Goal: Find specific page/section: Find specific page/section

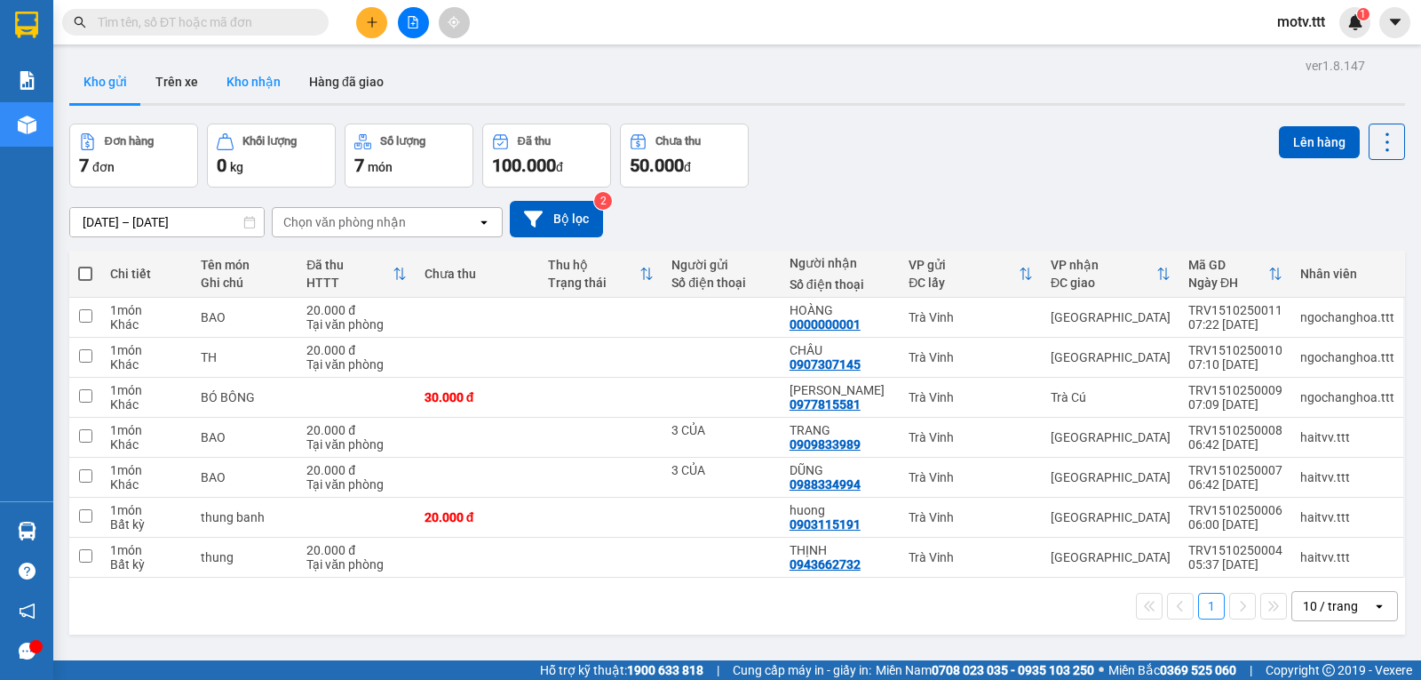
click at [265, 77] on button "Kho nhận" at bounding box center [253, 81] width 83 height 43
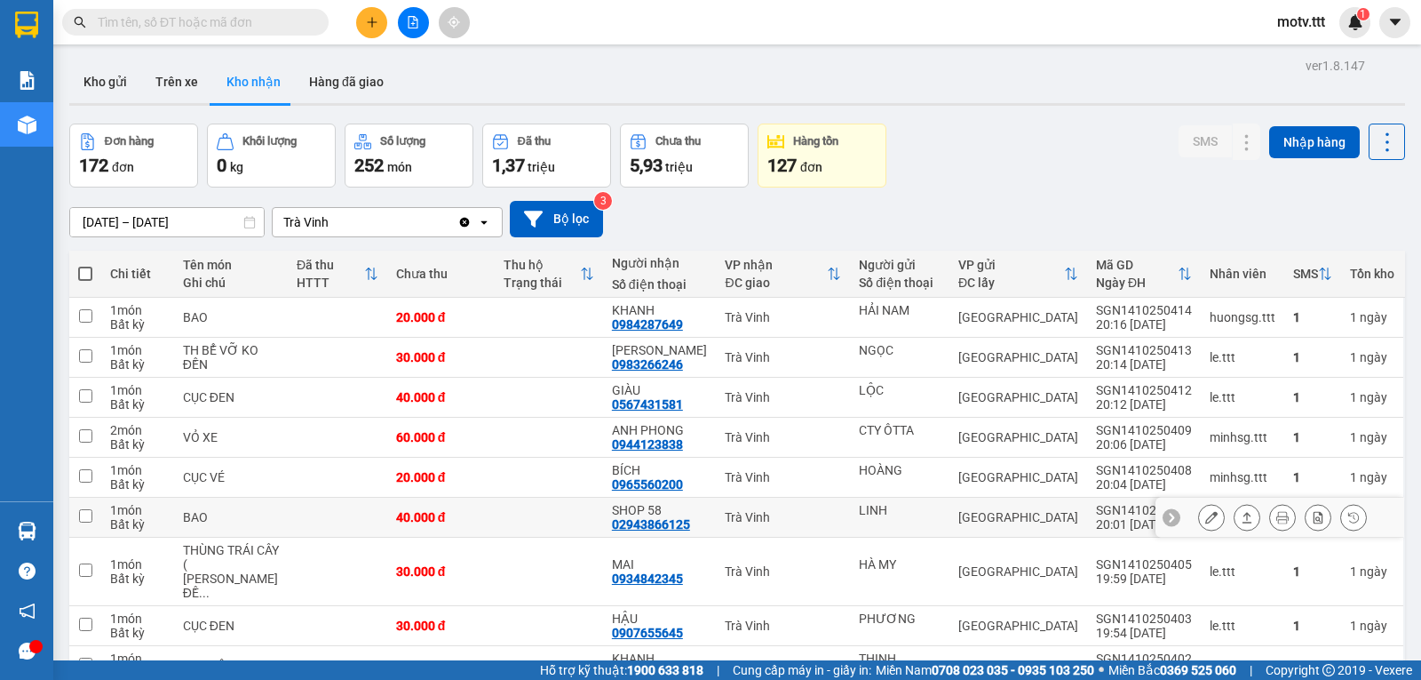
scroll to position [132, 0]
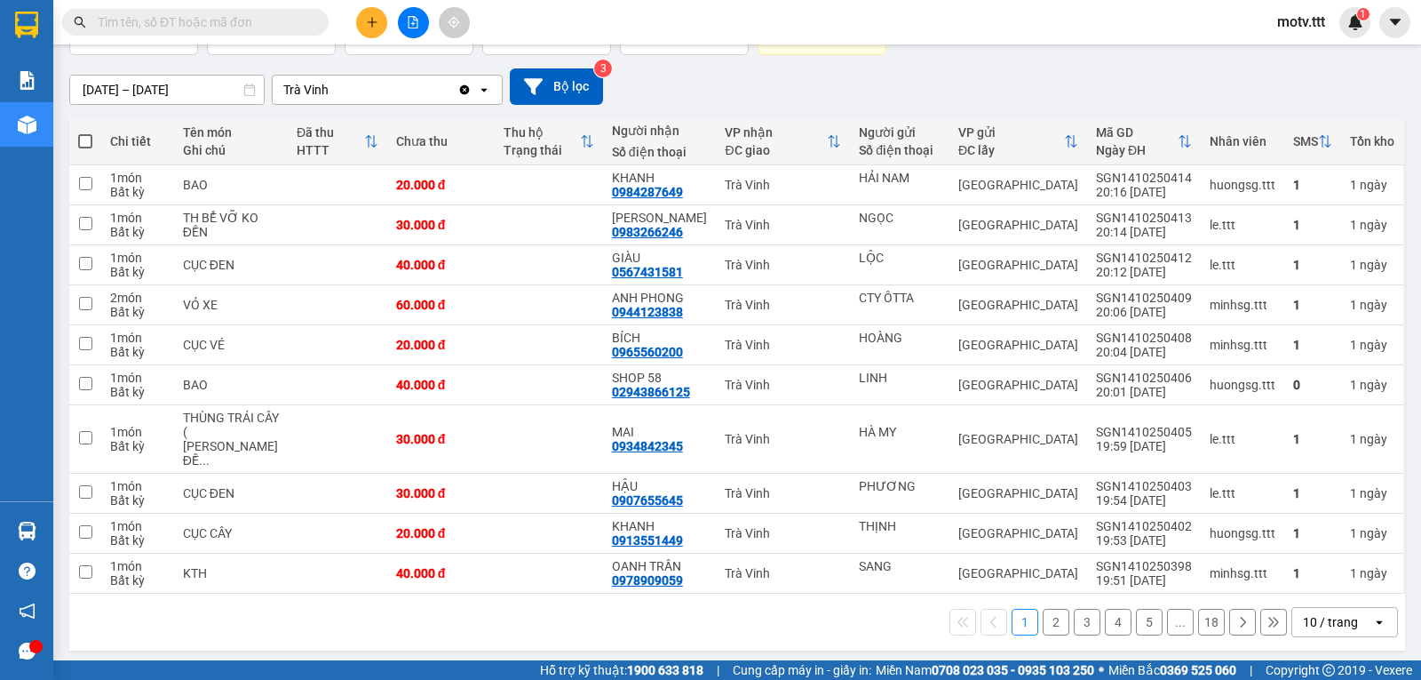
click at [1198, 621] on button "18" at bounding box center [1211, 621] width 27 height 27
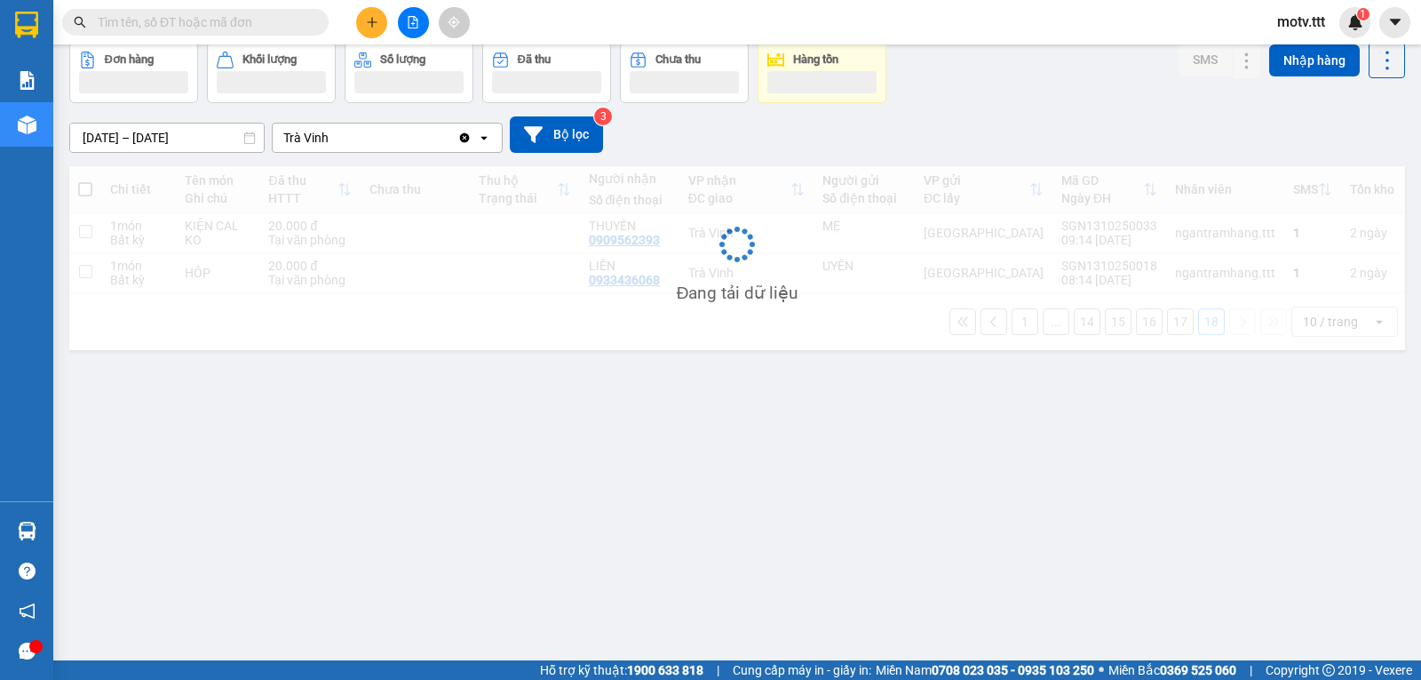
scroll to position [82, 0]
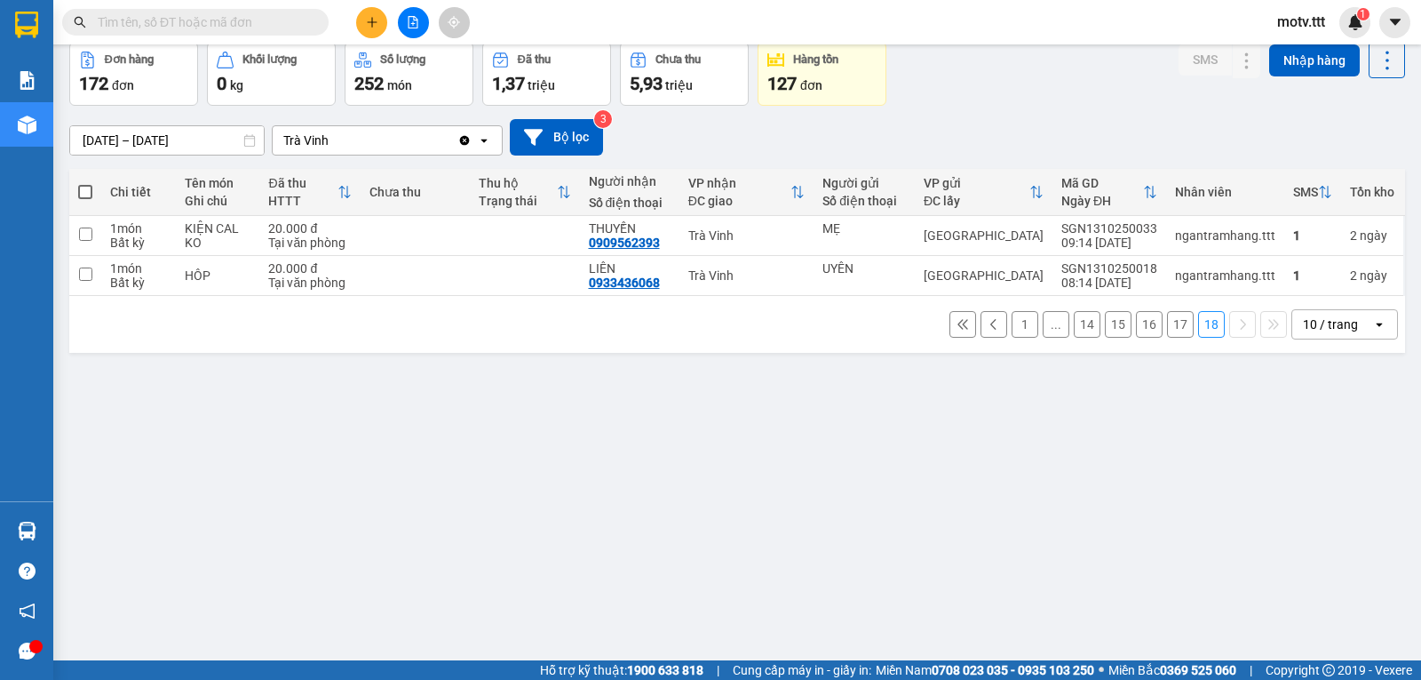
click at [1167, 338] on button "17" at bounding box center [1180, 324] width 27 height 27
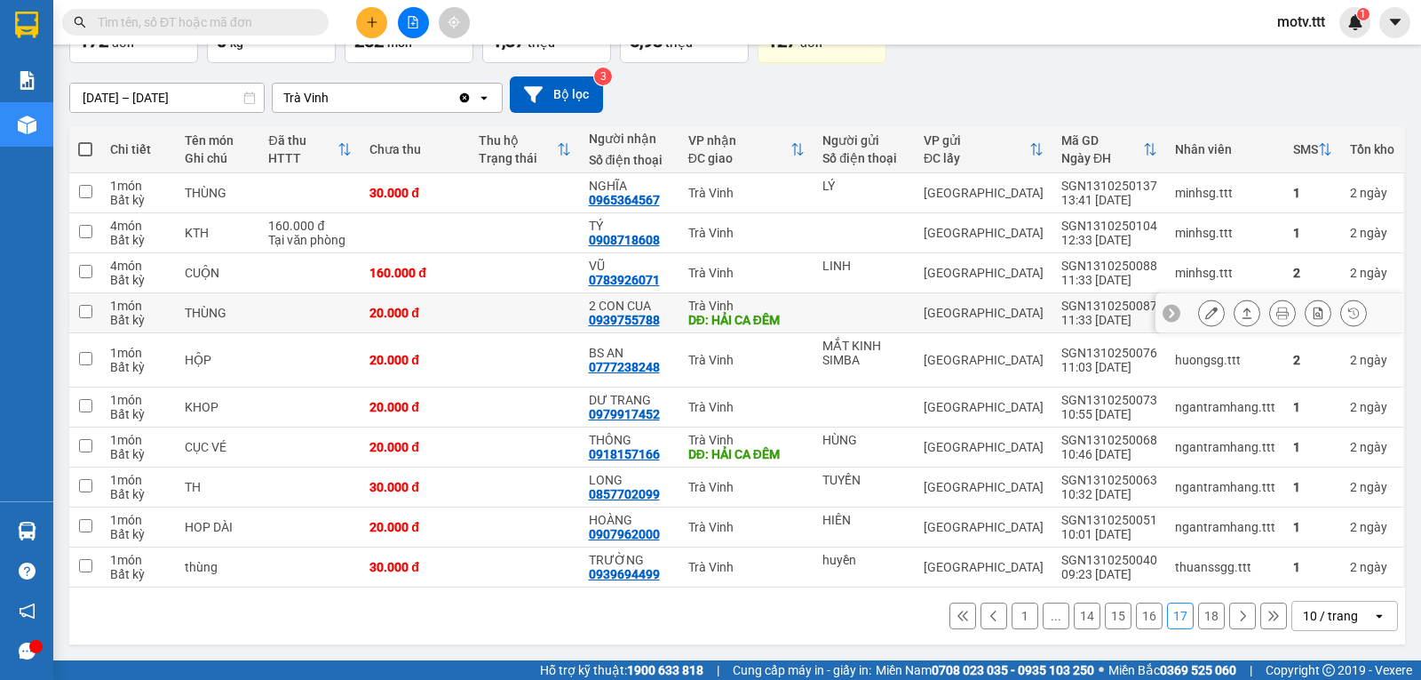
scroll to position [0, 0]
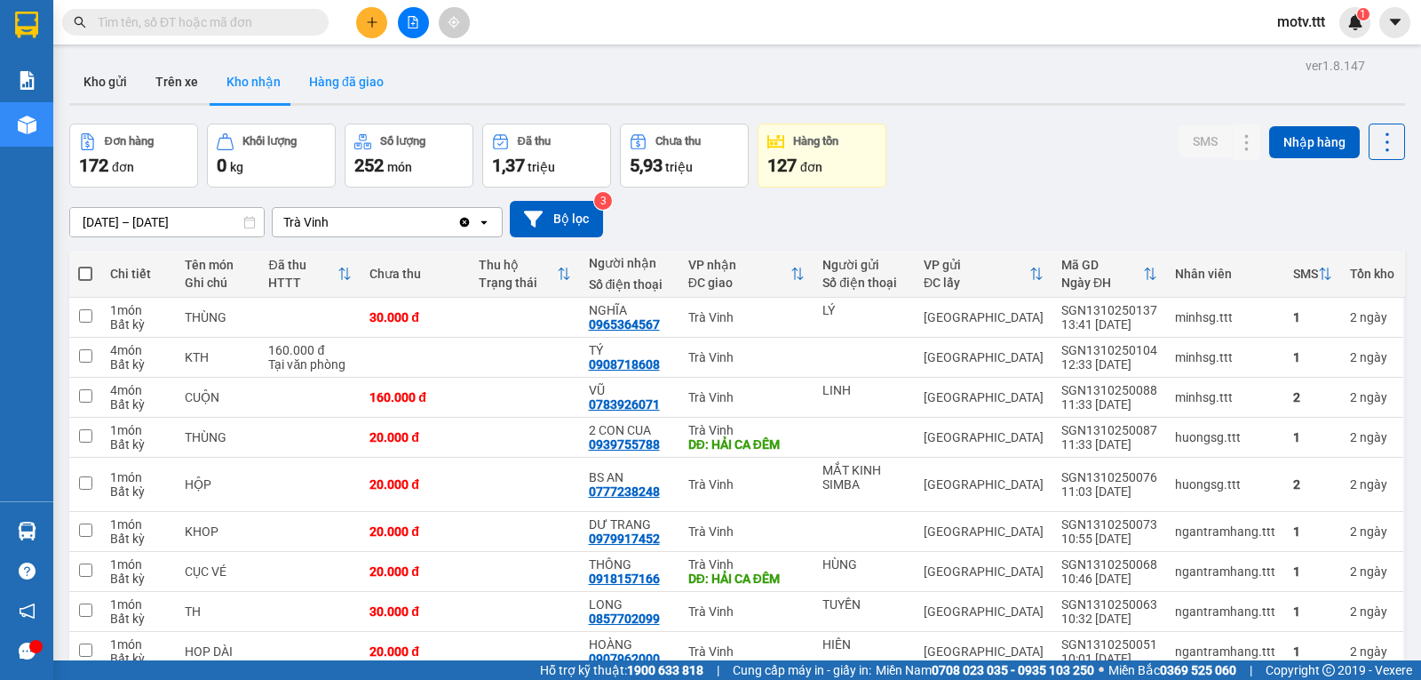
click at [342, 83] on button "Hàng đã giao" at bounding box center [346, 81] width 103 height 43
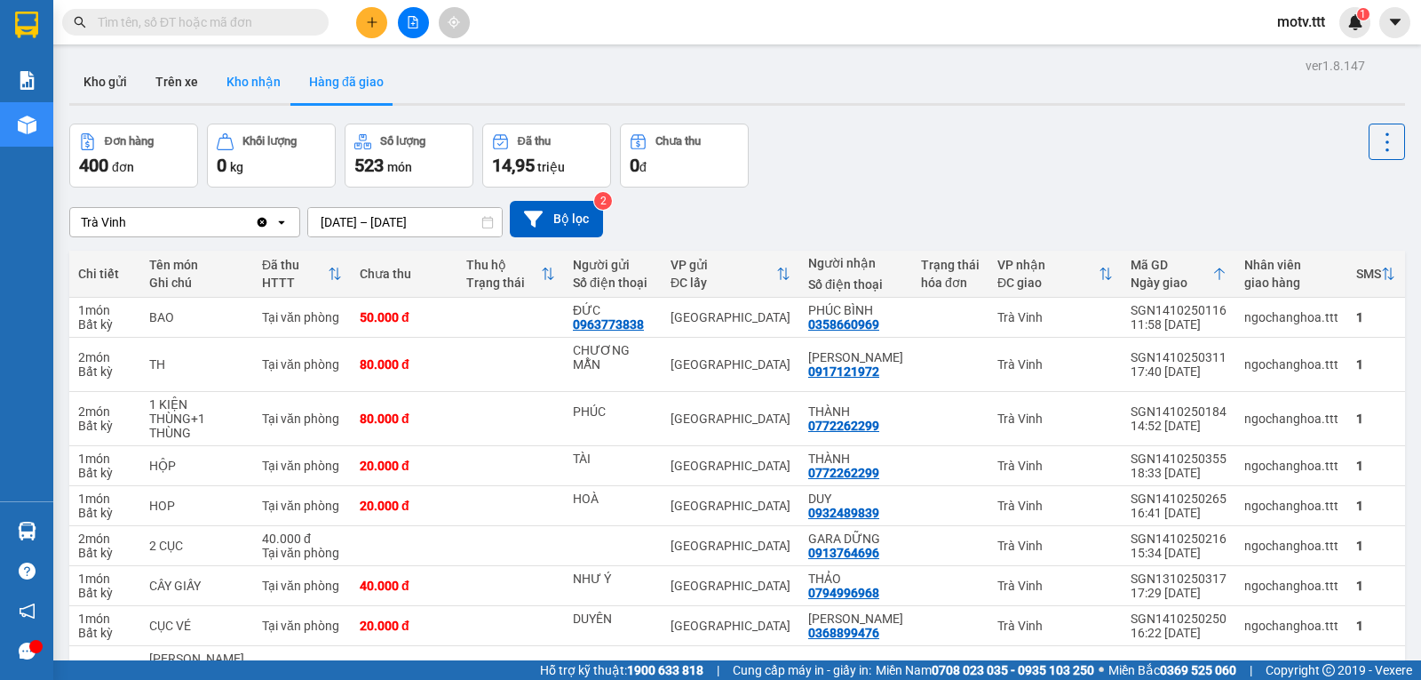
click at [240, 71] on button "Kho nhận" at bounding box center [253, 81] width 83 height 43
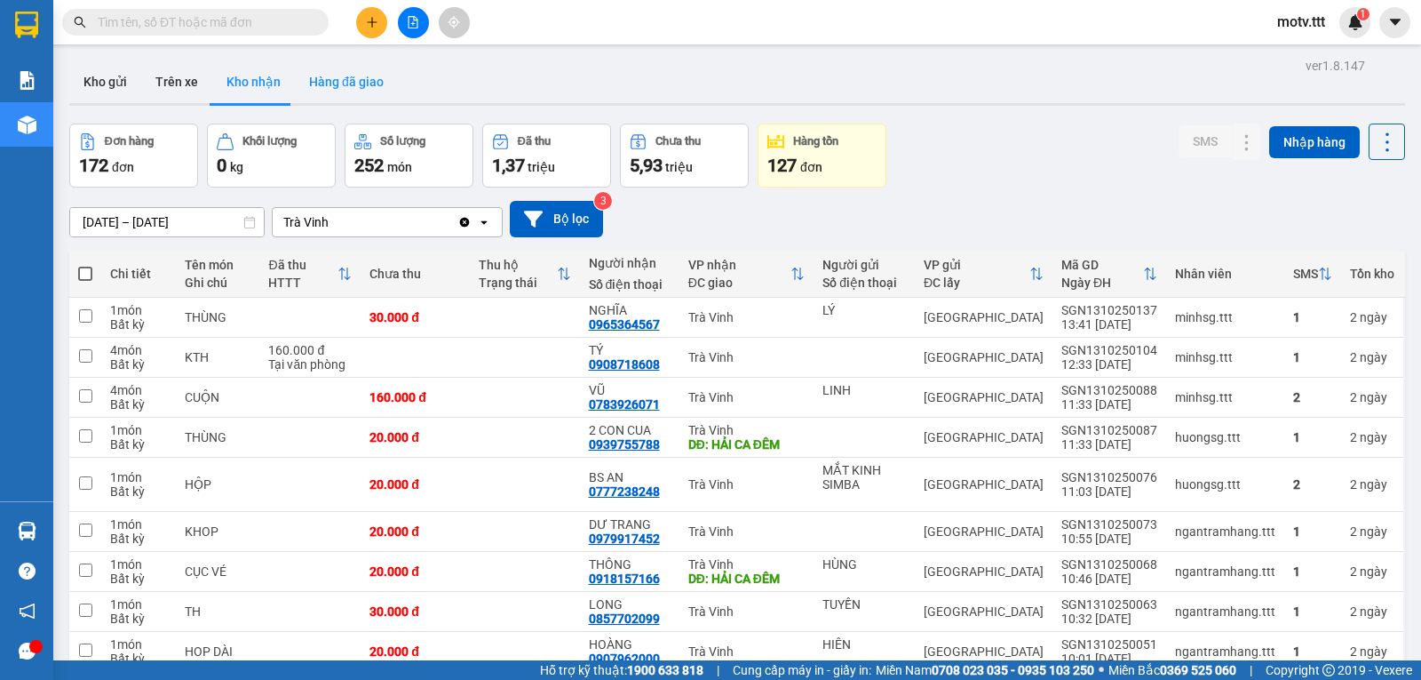
click at [346, 83] on button "Hàng đã giao" at bounding box center [346, 81] width 103 height 43
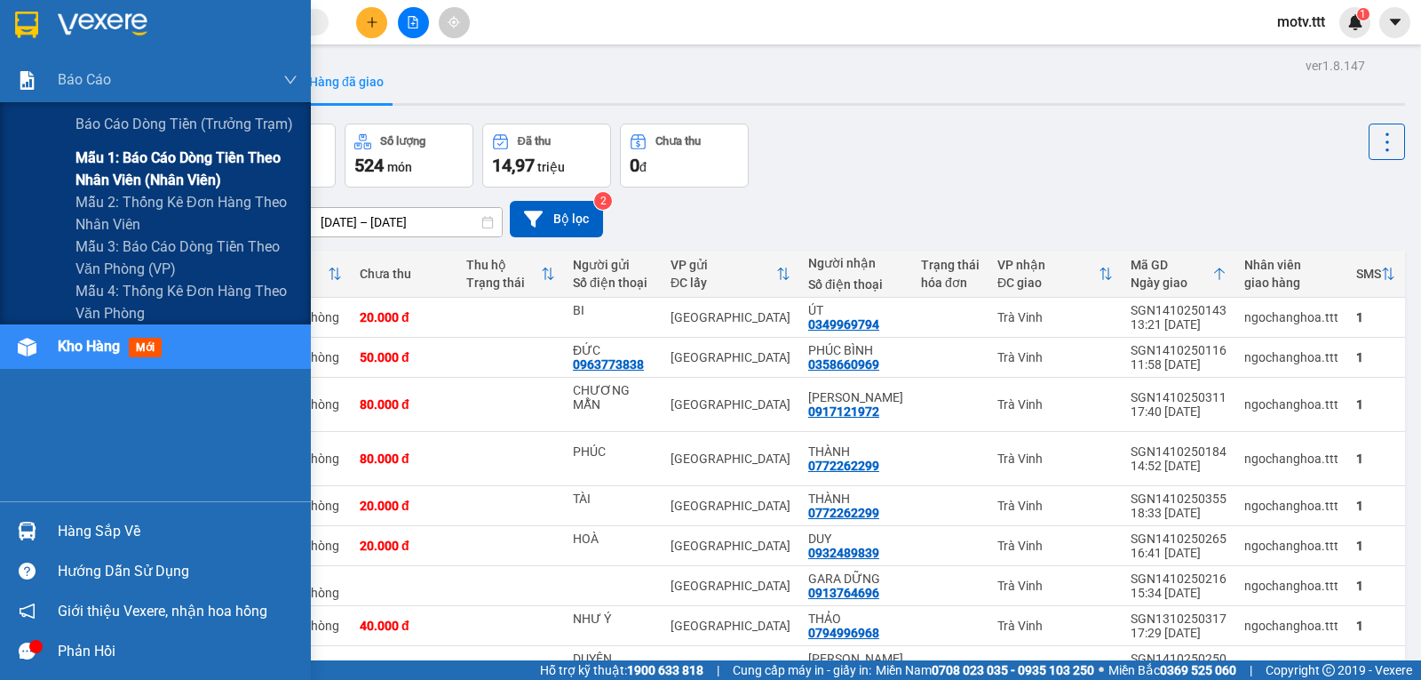
click at [162, 160] on span "Mẫu 1: Báo cáo dòng tiền theo nhân viên (nhân viên)" at bounding box center [187, 169] width 222 height 44
